Goal: Task Accomplishment & Management: Use online tool/utility

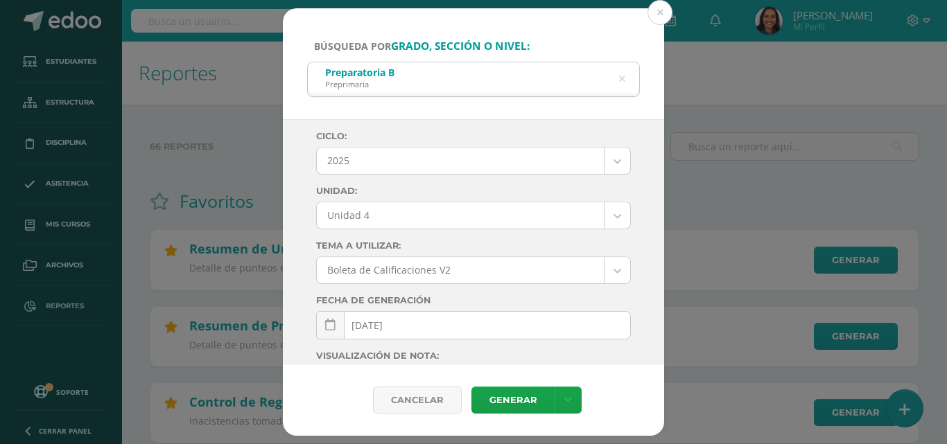
select select "Unidad 4"
drag, startPoint x: 0, startPoint y: 0, endPoint x: 668, endPoint y: 5, distance: 667.6
click at [668, 5] on button at bounding box center [660, 12] width 25 height 25
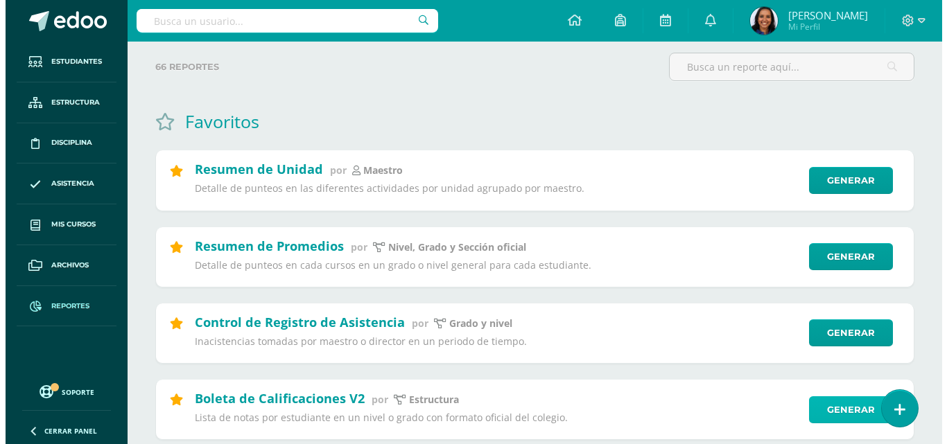
scroll to position [168, 0]
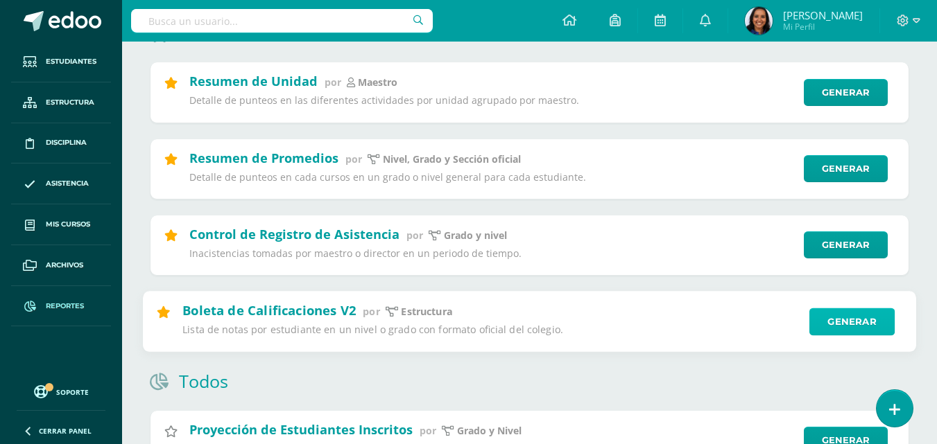
click at [848, 327] on link "Generar" at bounding box center [851, 322] width 85 height 28
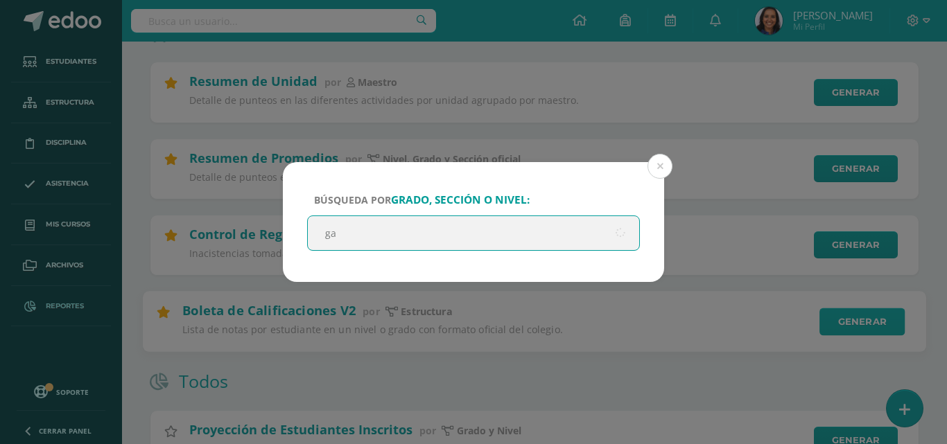
type input "g"
type input "segundo"
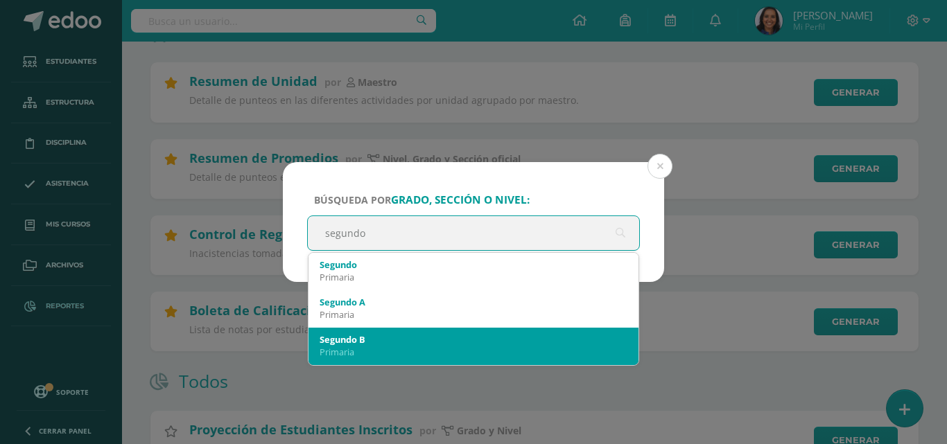
click at [580, 337] on div "Segundo B" at bounding box center [474, 339] width 308 height 12
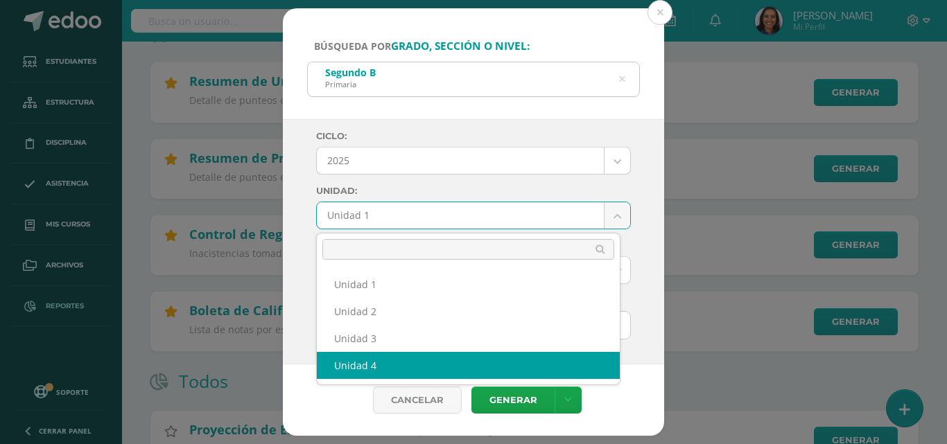
select select "Unidad 4"
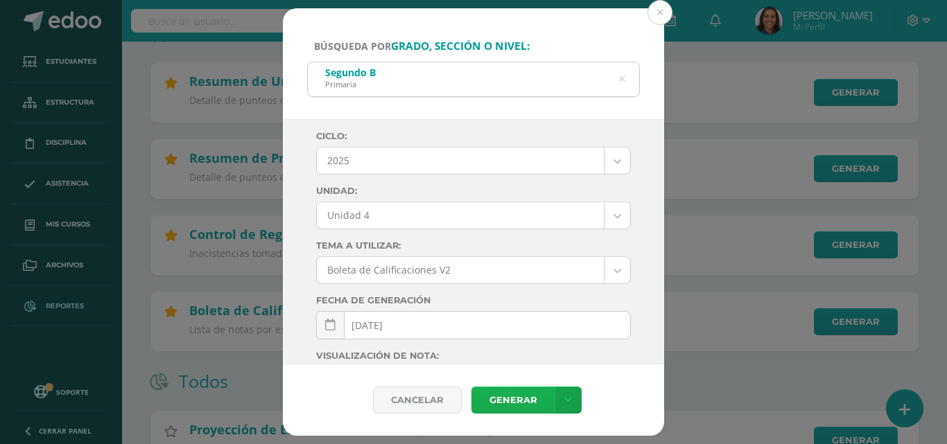
click at [514, 403] on link "Generar" at bounding box center [512, 400] width 83 height 27
click at [623, 76] on icon at bounding box center [622, 79] width 35 height 6
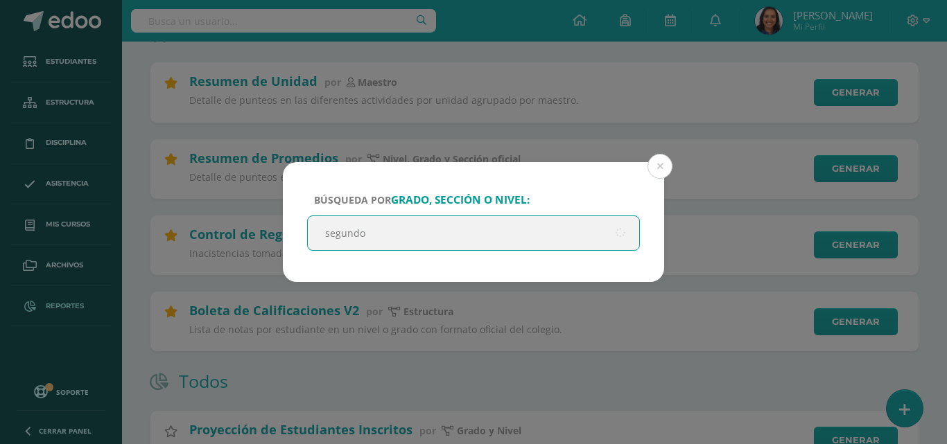
type input "segundo"
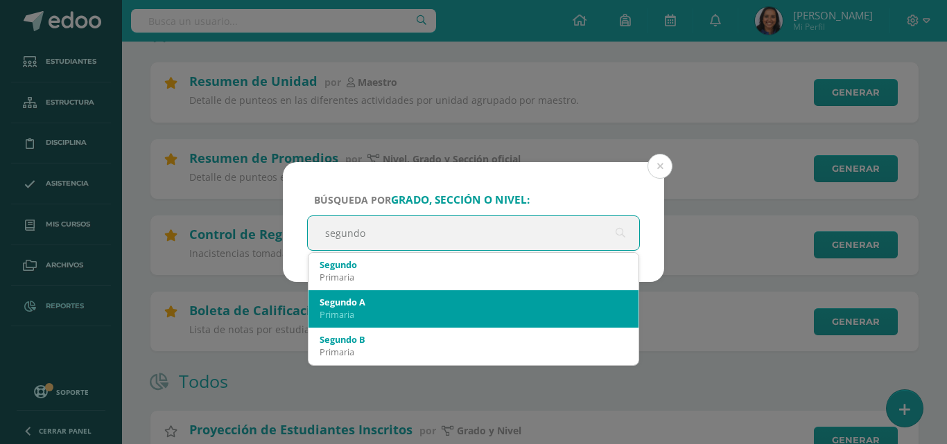
click at [399, 318] on div "Primaria" at bounding box center [474, 315] width 308 height 12
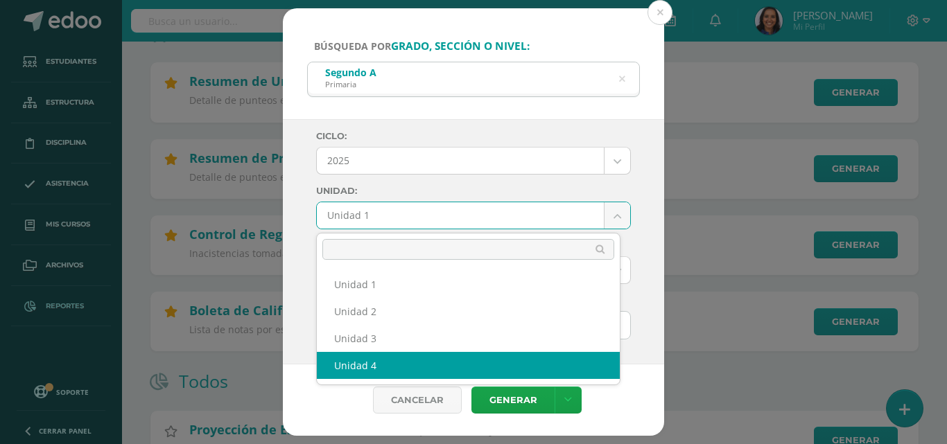
select select "Unidad 4"
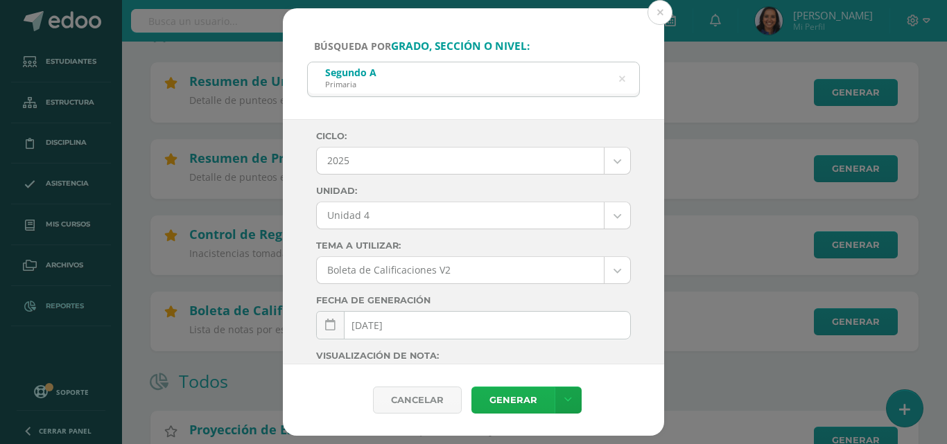
click at [510, 400] on link "Generar" at bounding box center [512, 400] width 83 height 27
click at [621, 77] on icon at bounding box center [621, 78] width 29 height 29
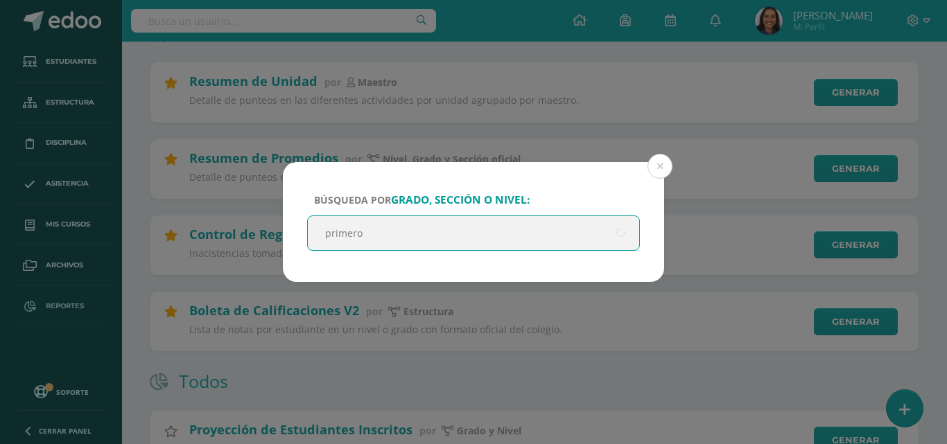
type input "primero"
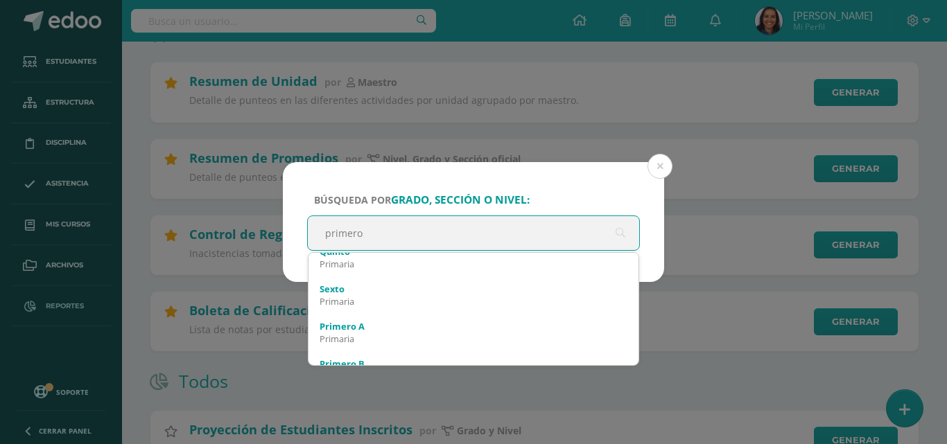
scroll to position [385, 0]
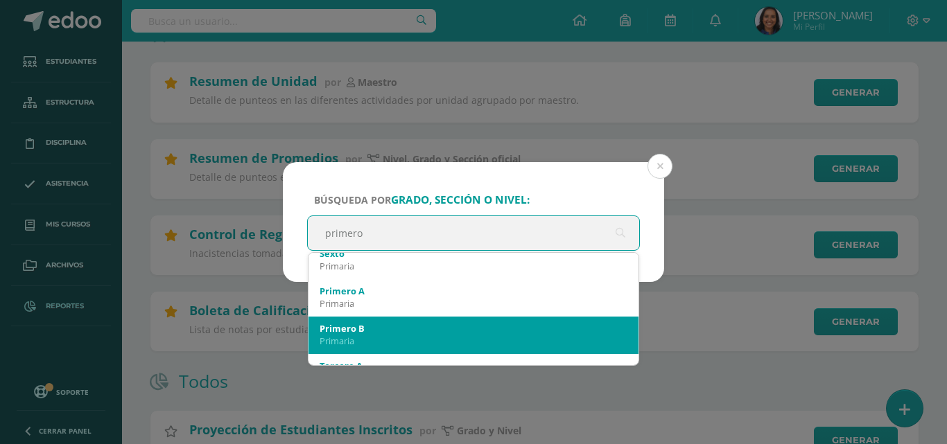
click at [487, 334] on div "Primero B" at bounding box center [474, 328] width 308 height 12
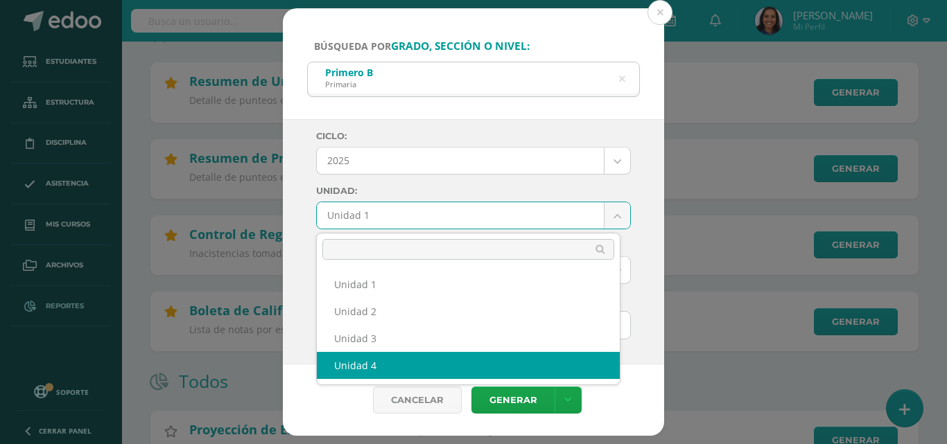
select select "Unidad 4"
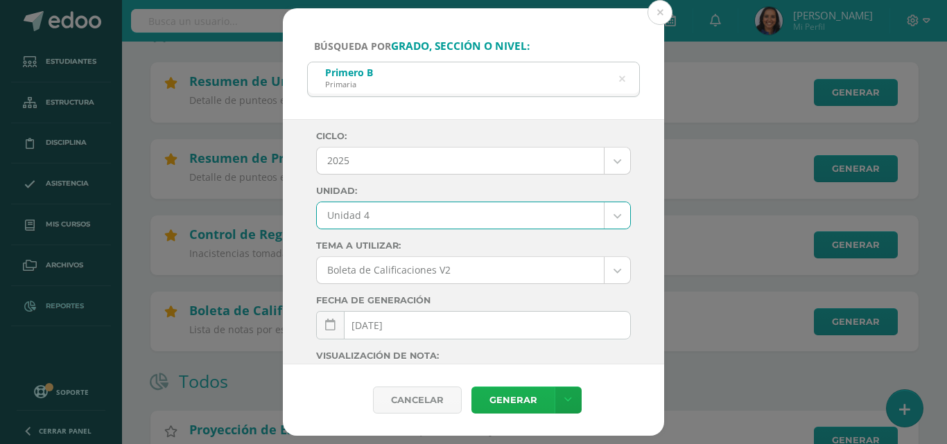
click at [531, 397] on link "Generar" at bounding box center [512, 400] width 83 height 27
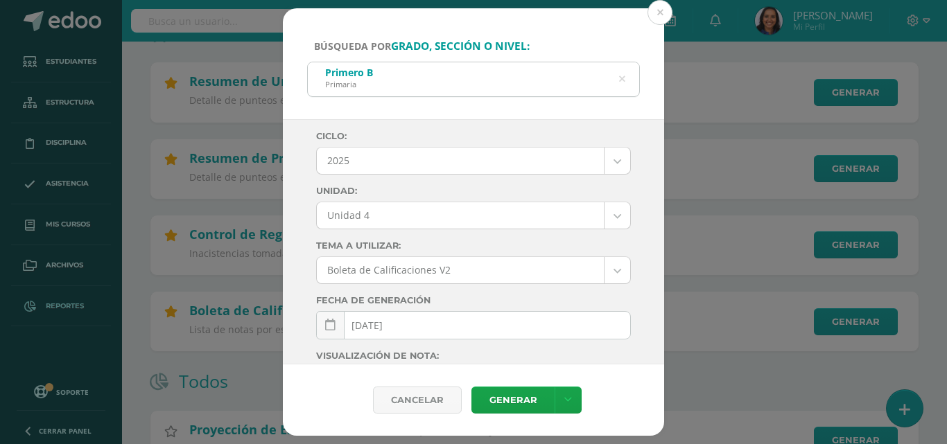
click at [623, 77] on icon at bounding box center [622, 79] width 35 height 6
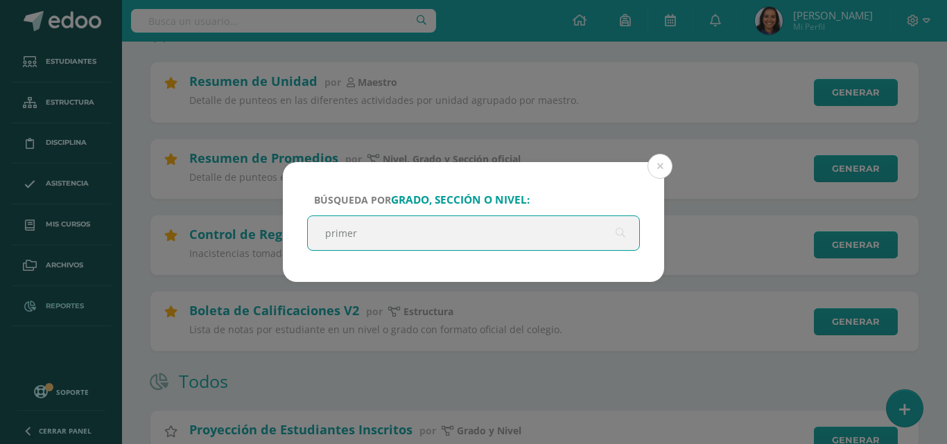
type input "primero"
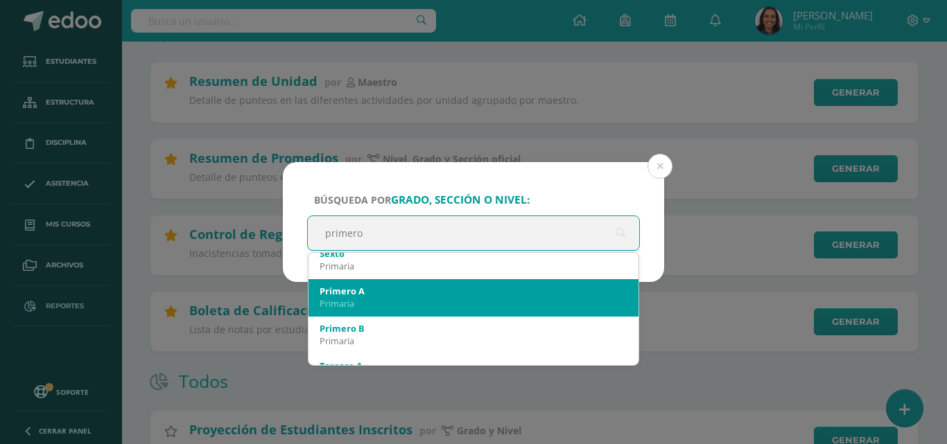
click at [447, 288] on div "Primero A" at bounding box center [474, 291] width 308 height 12
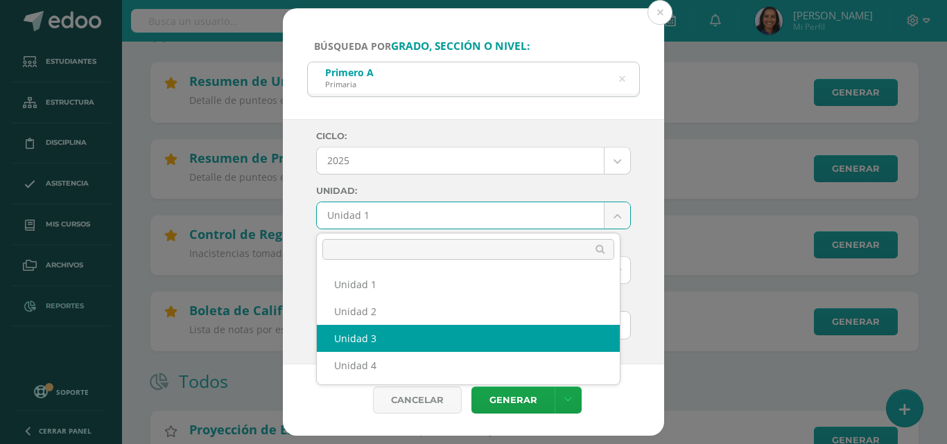
select select "Unidad 4"
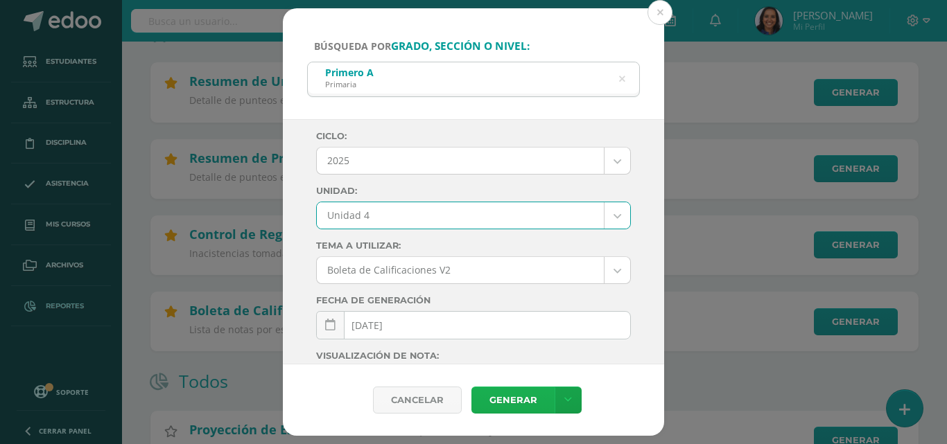
click at [520, 394] on link "Generar" at bounding box center [512, 400] width 83 height 27
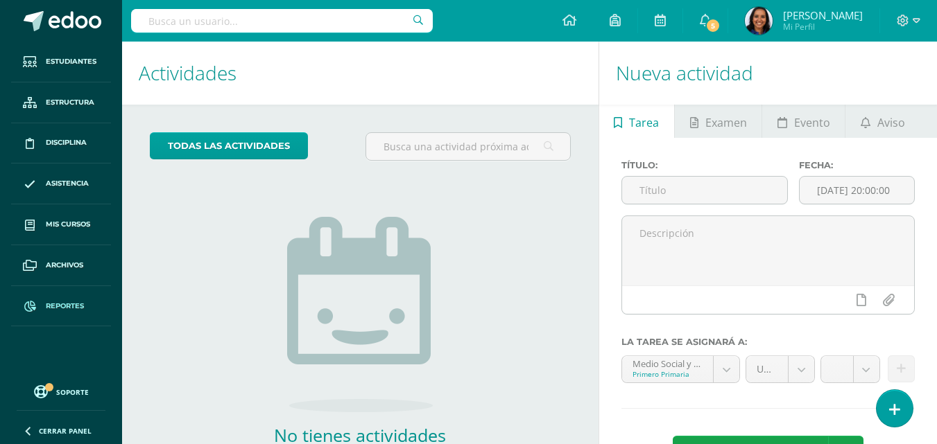
click at [70, 301] on span "Reportes" at bounding box center [65, 306] width 38 height 11
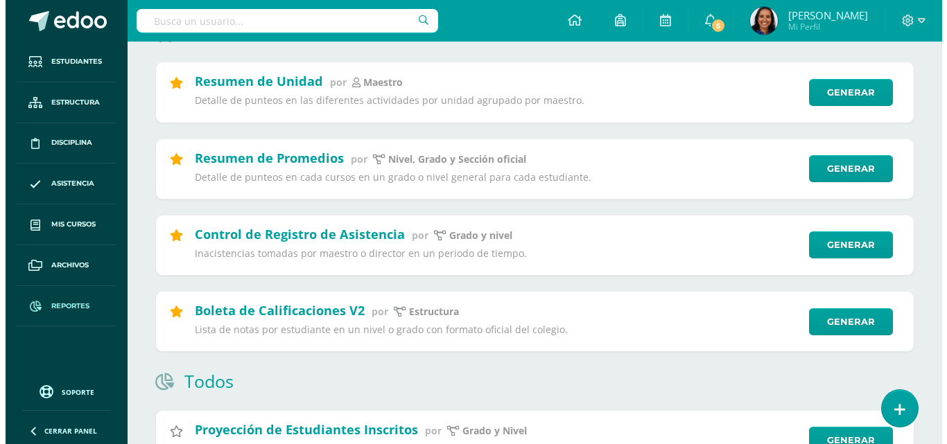
scroll to position [185, 0]
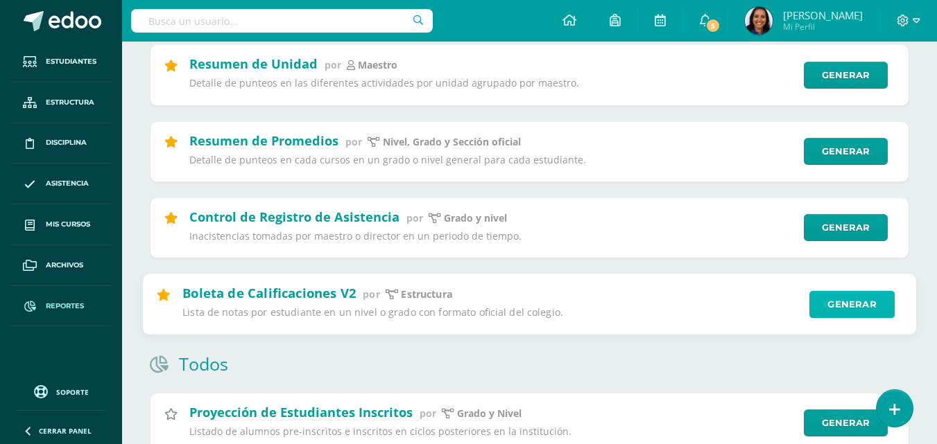
click at [835, 312] on link "Generar" at bounding box center [851, 304] width 85 height 28
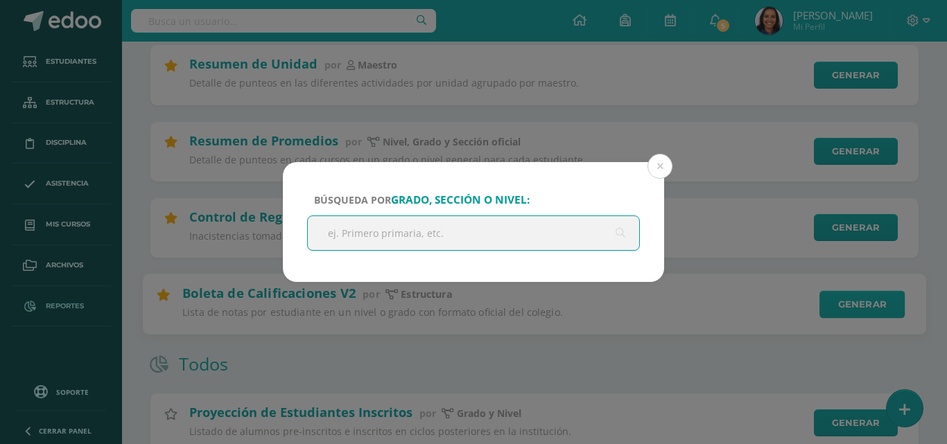
click at [835, 312] on div "Búsqueda por grado, sección o nivel: Cancelar Generar Descargar como HTML Desca…" at bounding box center [473, 222] width 947 height 444
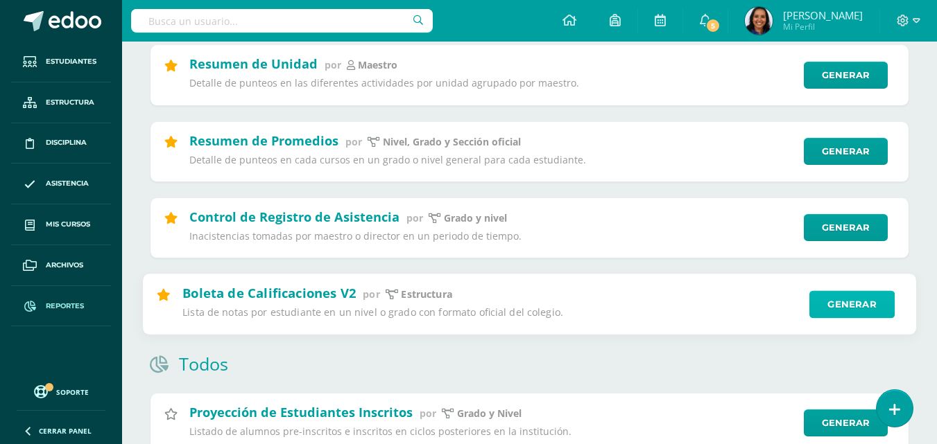
click at [849, 298] on link "Generar" at bounding box center [851, 304] width 85 height 28
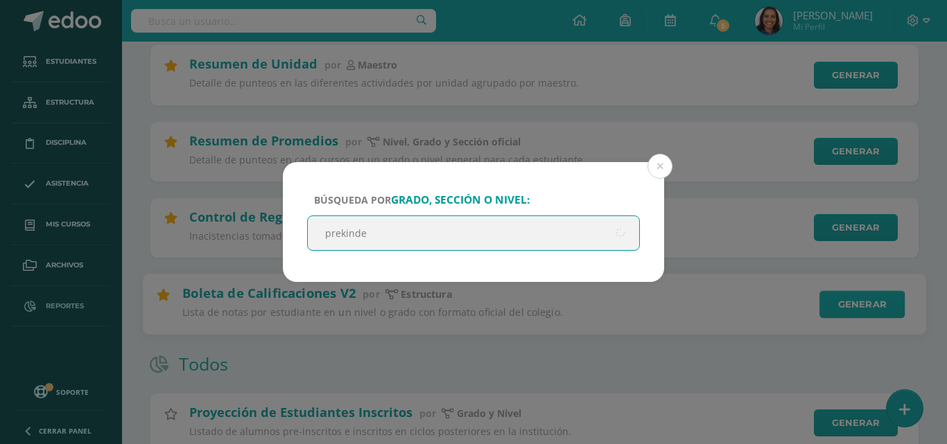
type input "prekinder"
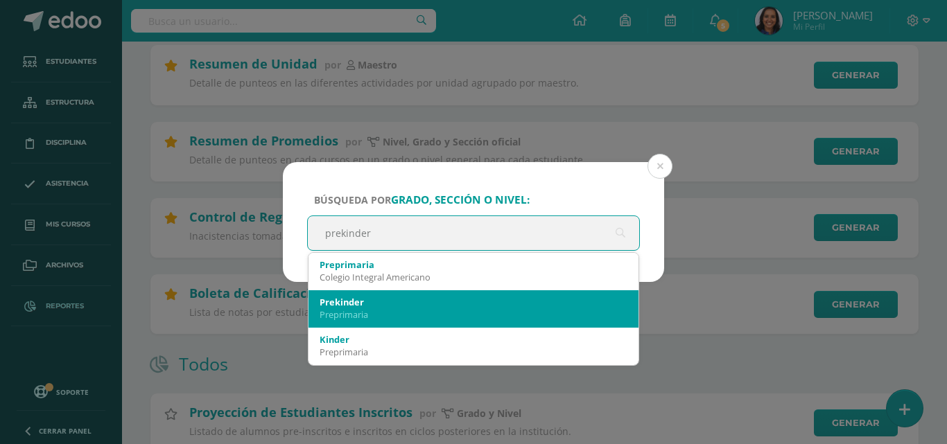
click at [540, 313] on div "Preprimaria" at bounding box center [474, 315] width 308 height 12
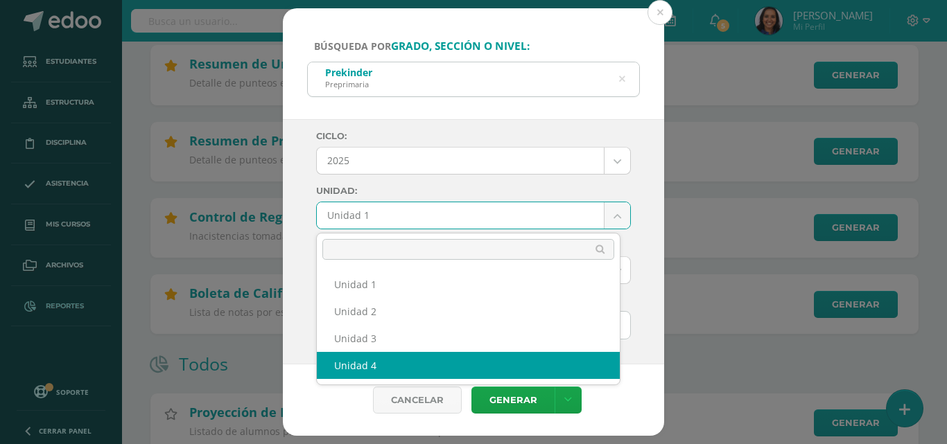
select select "Unidad 4"
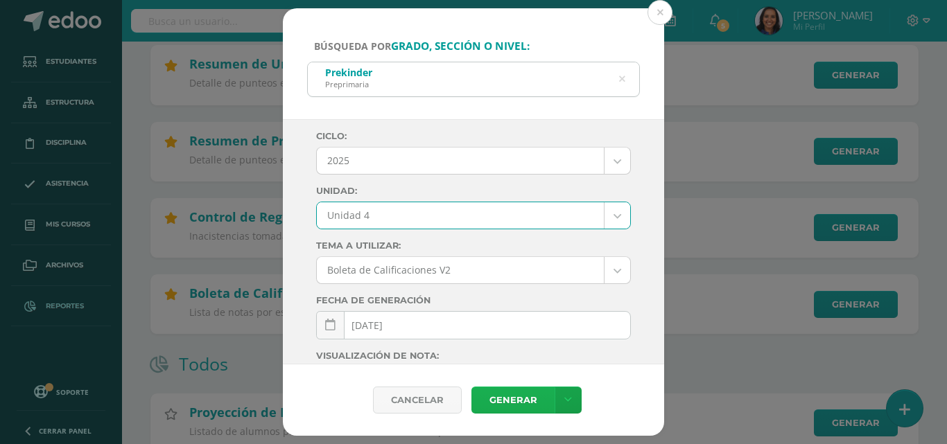
click at [521, 394] on link "Generar" at bounding box center [512, 400] width 83 height 27
